Goal: Task Accomplishment & Management: Complete application form

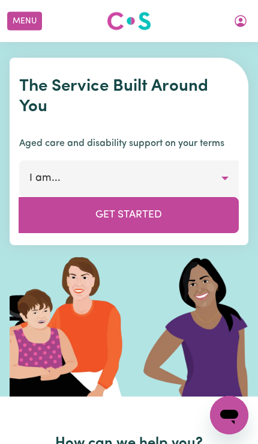
click at [237, 25] on icon "My Account" at bounding box center [241, 21] width 12 height 12
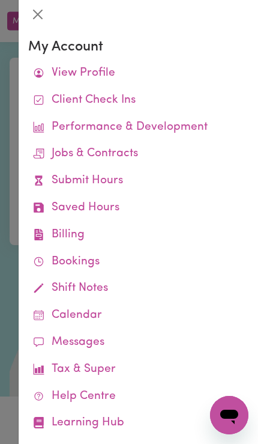
click at [10, 178] on div at bounding box center [129, 222] width 258 height 444
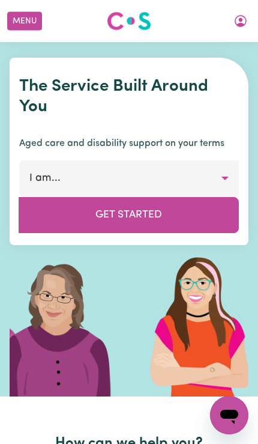
click at [21, 26] on button "Menu" at bounding box center [24, 21] width 35 height 19
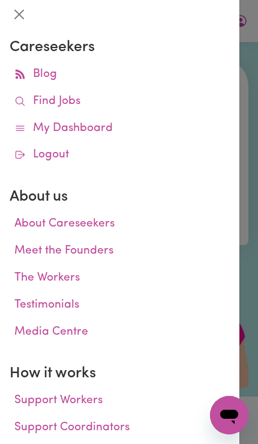
click at [20, 96] on icon at bounding box center [19, 100] width 11 height 11
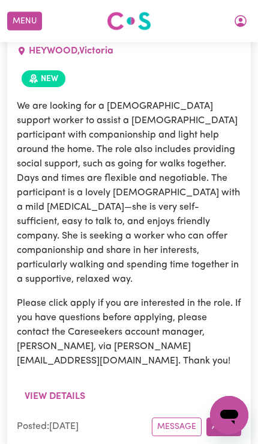
scroll to position [5482, 0]
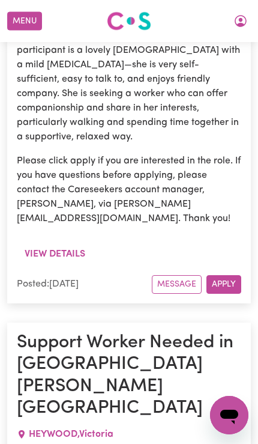
click at [243, 16] on icon "My Account" at bounding box center [241, 21] width 12 height 12
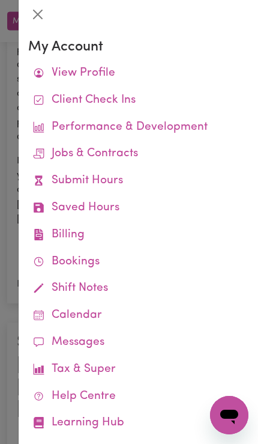
click at [12, 227] on div at bounding box center [129, 222] width 258 height 444
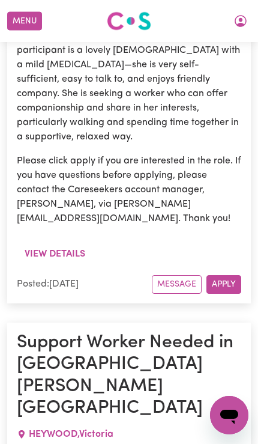
click at [253, 19] on button "My Account" at bounding box center [240, 21] width 25 height 20
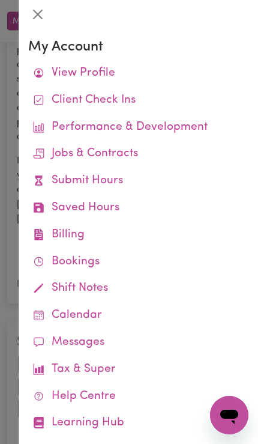
click at [170, 178] on link "Submit Hours" at bounding box center [138, 181] width 220 height 27
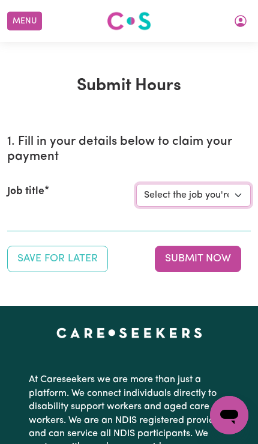
click at [228, 194] on select "Select the job you're submitting hours for... [[PERSON_NAME]] Support Worker Ne…" at bounding box center [193, 195] width 115 height 23
select select "14115"
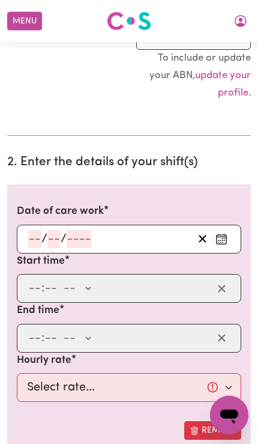
click at [222, 241] on button "Enter the date of care work" at bounding box center [221, 239] width 19 height 18
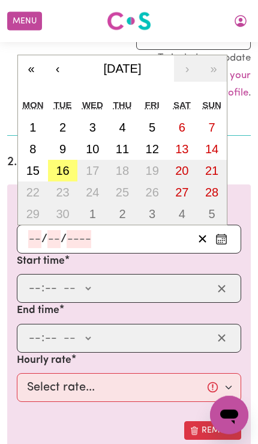
scroll to position [256, 0]
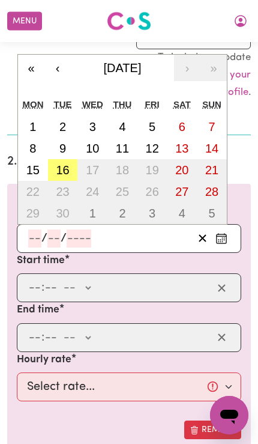
click at [59, 172] on abbr "16" at bounding box center [62, 169] width 13 height 13
type input "[DATE]"
type input "16"
type input "9"
type input "2025"
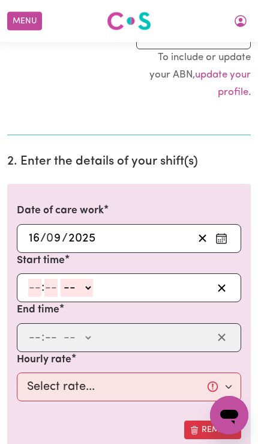
click at [33, 291] on input "number" at bounding box center [34, 288] width 13 height 18
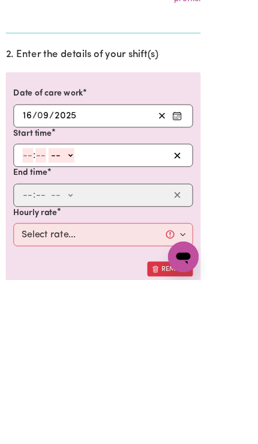
type input "3"
type input "0"
click at [91, 279] on select "-- AM PM" at bounding box center [74, 288] width 32 height 18
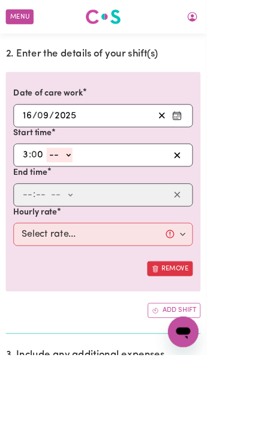
select select "am"
type input "03:00"
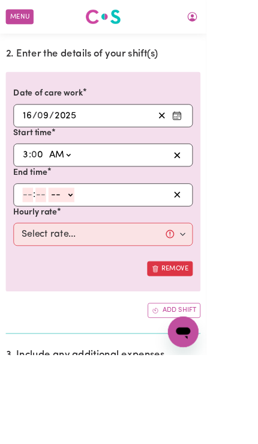
click at [40, 236] on input "number" at bounding box center [34, 244] width 13 height 18
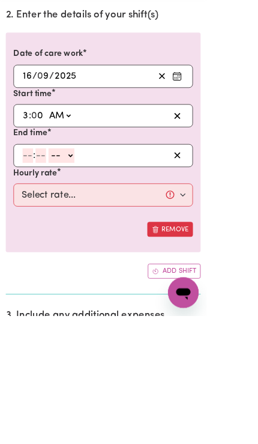
type input "5"
type input "0"
click at [91, 235] on select "-- AM PM" at bounding box center [75, 244] width 32 height 18
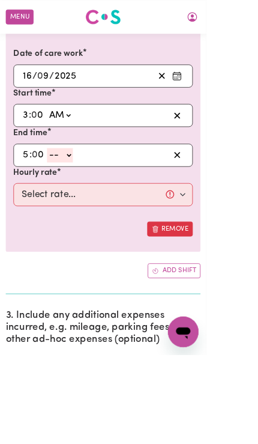
select select "pm"
type input "17:00"
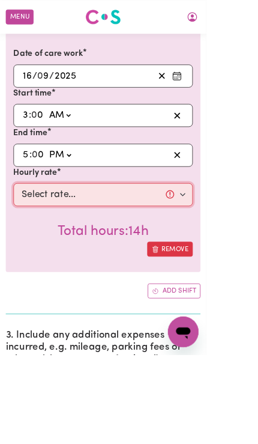
click at [241, 242] on select "Select rate... $57.17 (Weekday) $77.96 ([DATE]) $103.95 ([DATE]) $129.94 (Publi…" at bounding box center [129, 243] width 225 height 29
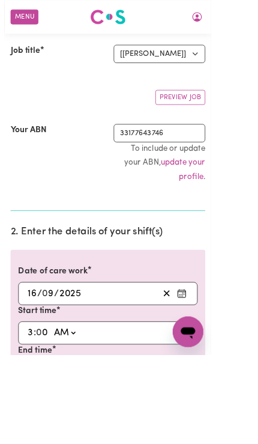
scroll to position [0, 0]
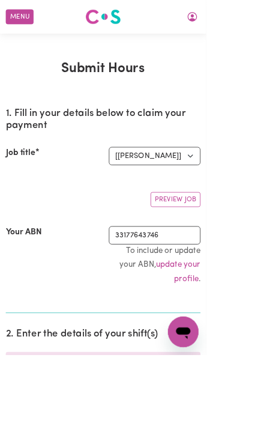
click at [37, 25] on button "Menu" at bounding box center [24, 21] width 35 height 19
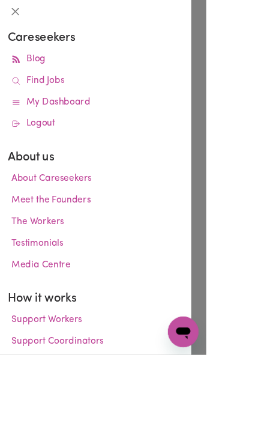
click at [121, 94] on link "Find Jobs" at bounding box center [120, 101] width 220 height 27
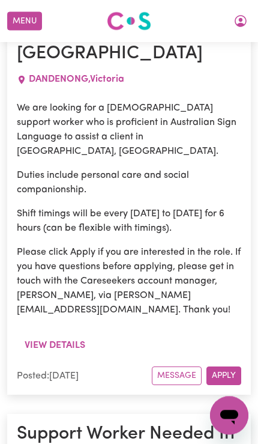
scroll to position [9515, 0]
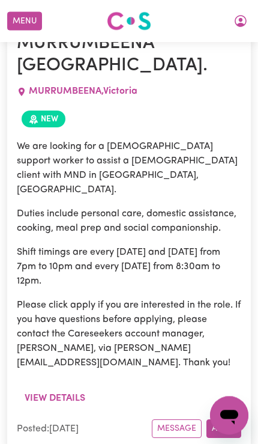
click at [28, 29] on button "Menu" at bounding box center [24, 21] width 35 height 19
